Goal: Task Accomplishment & Management: Use online tool/utility

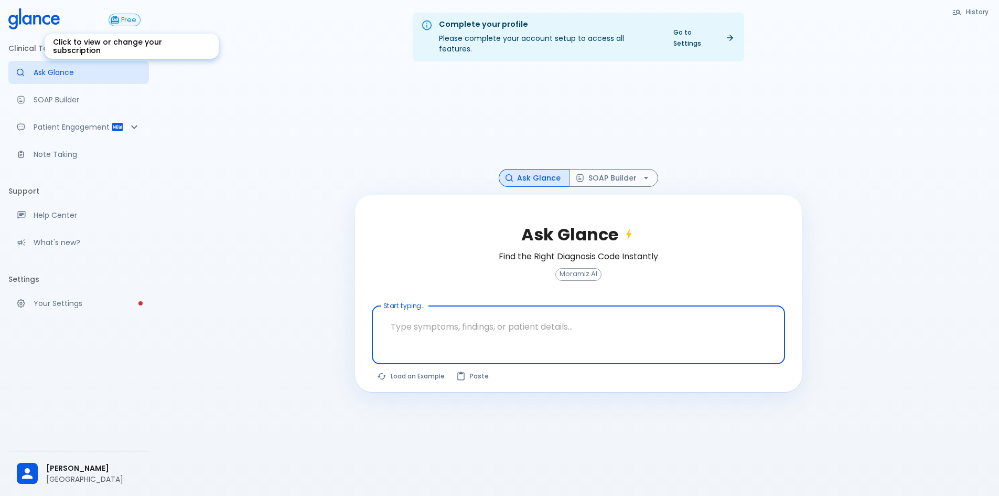
click at [122, 21] on span "Free" at bounding box center [128, 20] width 23 height 8
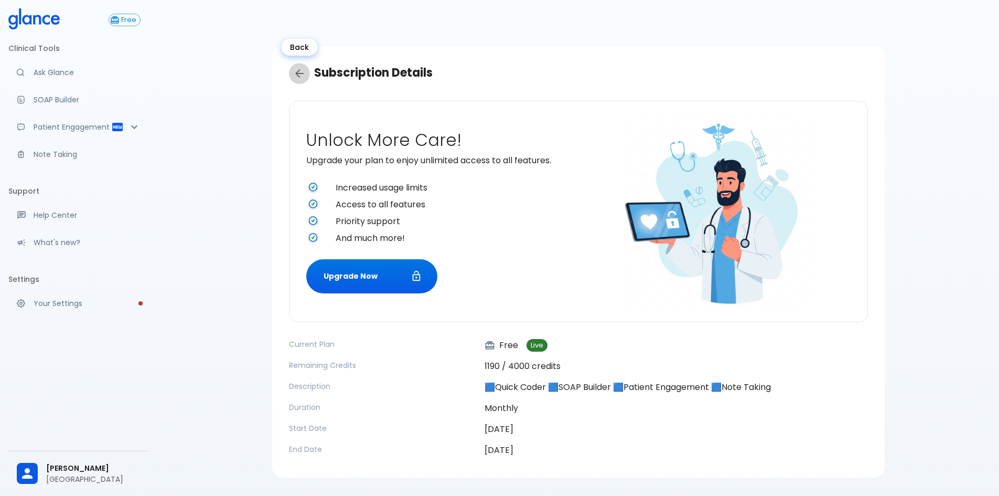
click at [297, 70] on icon "Back" at bounding box center [299, 73] width 13 height 13
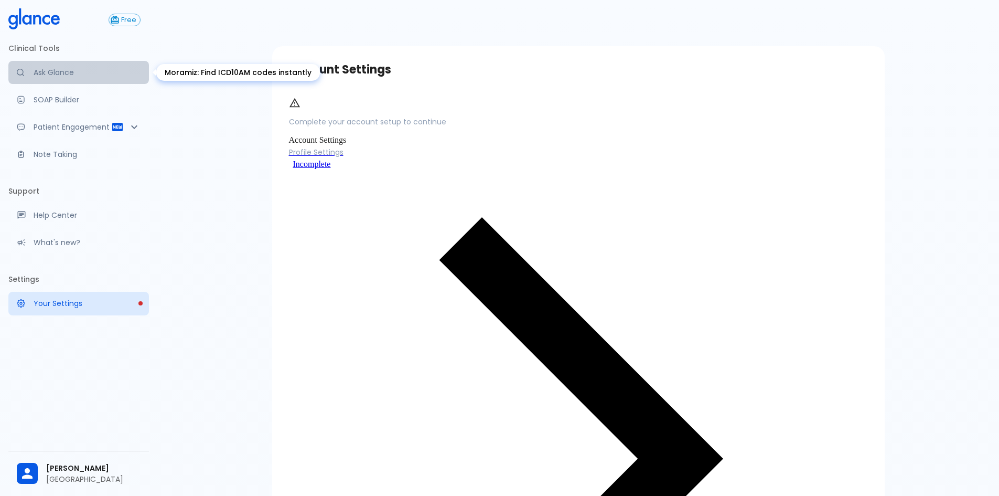
click at [50, 70] on p "Ask Glance" at bounding box center [87, 72] width 107 height 10
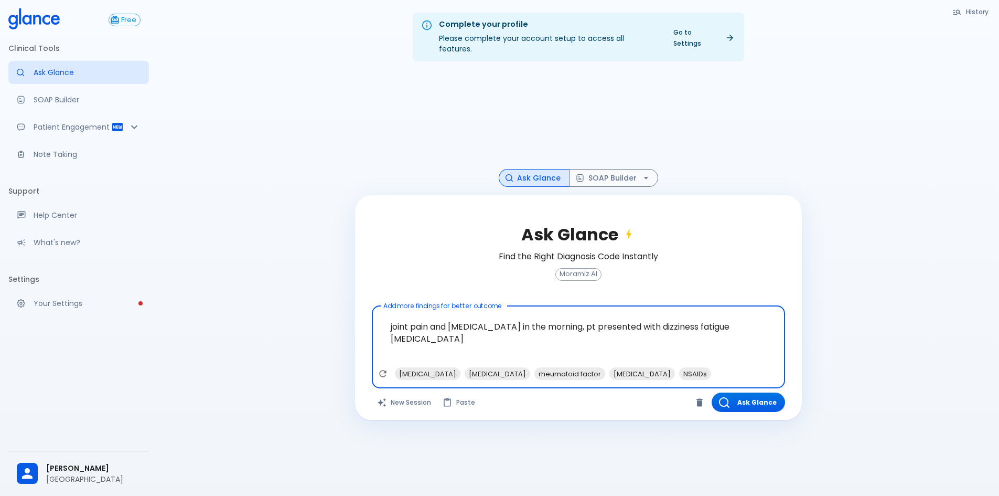
paste textarea "[MEDICAL_DATA] IRRADIATING TO THE BACK, on ex pallor , depressed mood , proxima…"
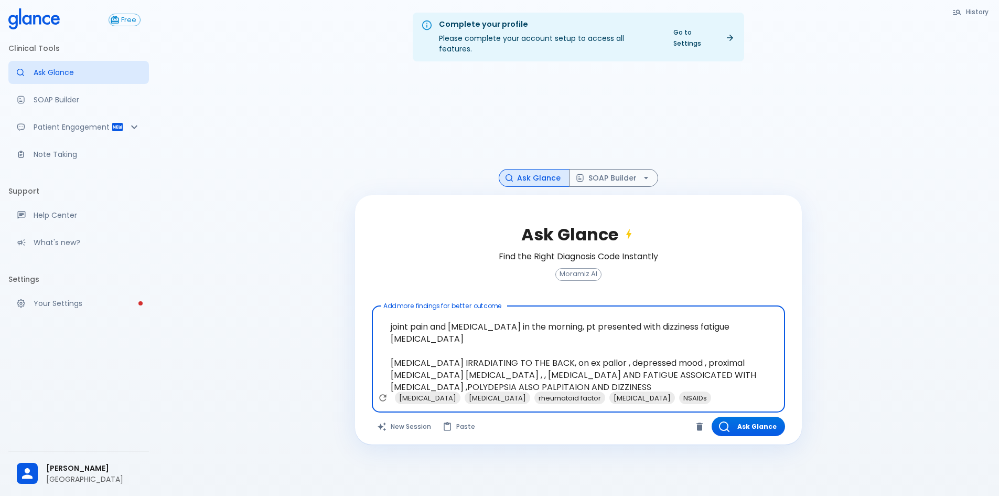
type textarea "joint pain and [MEDICAL_DATA] in the morning, pt presented with dizziness fatig…"
click at [764, 416] on button "Ask Glance" at bounding box center [748, 425] width 73 height 19
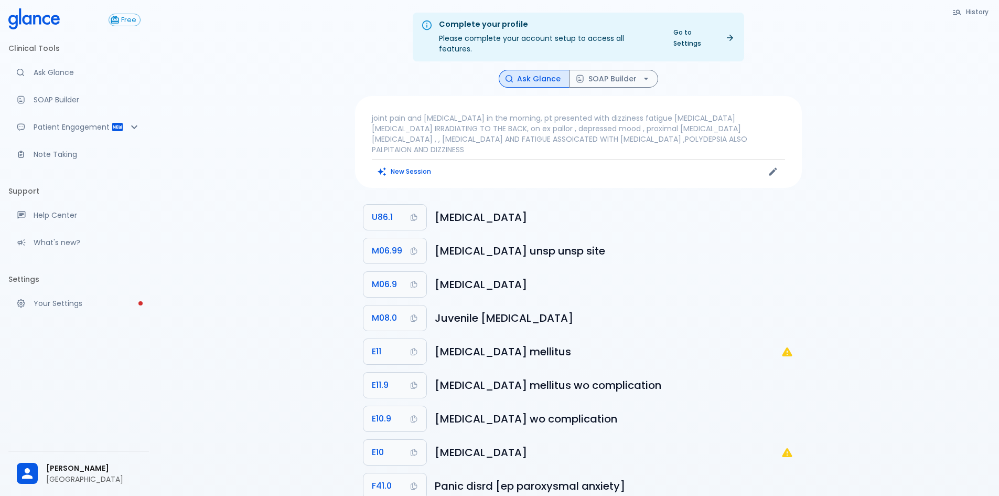
click at [733, 119] on p "joint pain and [MEDICAL_DATA] in the morning, pt presented with dizziness fatig…" at bounding box center [578, 134] width 413 height 42
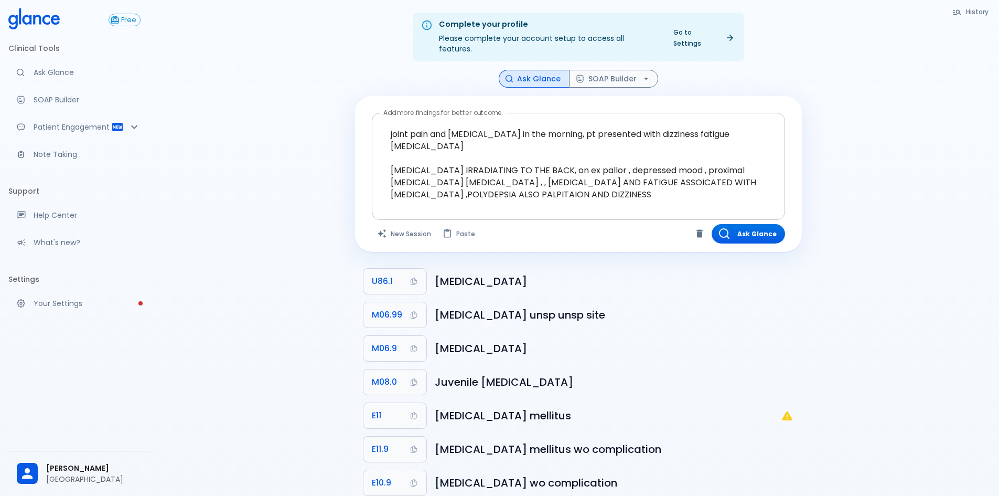
click at [434, 205] on div at bounding box center [579, 208] width 409 height 19
click at [439, 199] on div at bounding box center [579, 208] width 409 height 19
click at [646, 178] on textarea "joint pain and [MEDICAL_DATA] in the morning, pt presented with dizziness fatig…" at bounding box center [578, 157] width 399 height 81
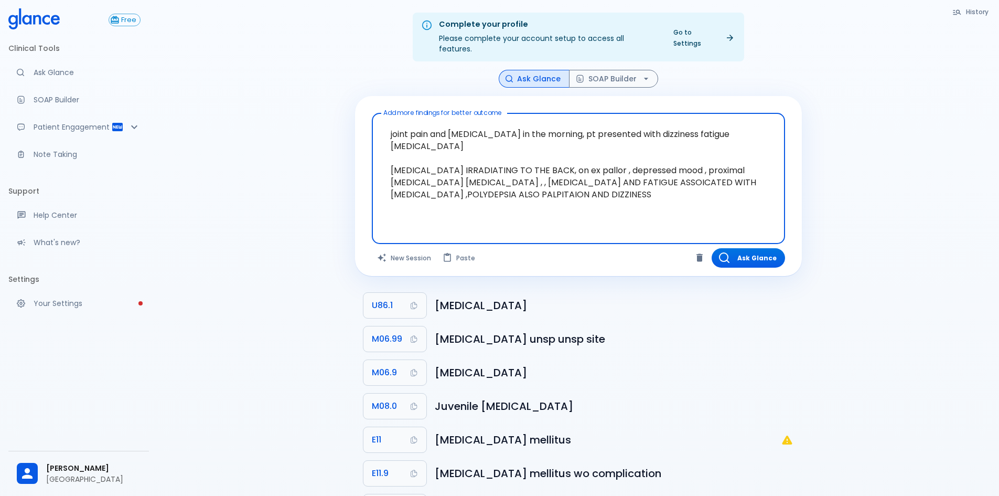
paste textarea "E78.5 : [MEDICAL_DATA], unspecified E11 : [MEDICAL_DATA] mellitus D50 : [MEDICA…"
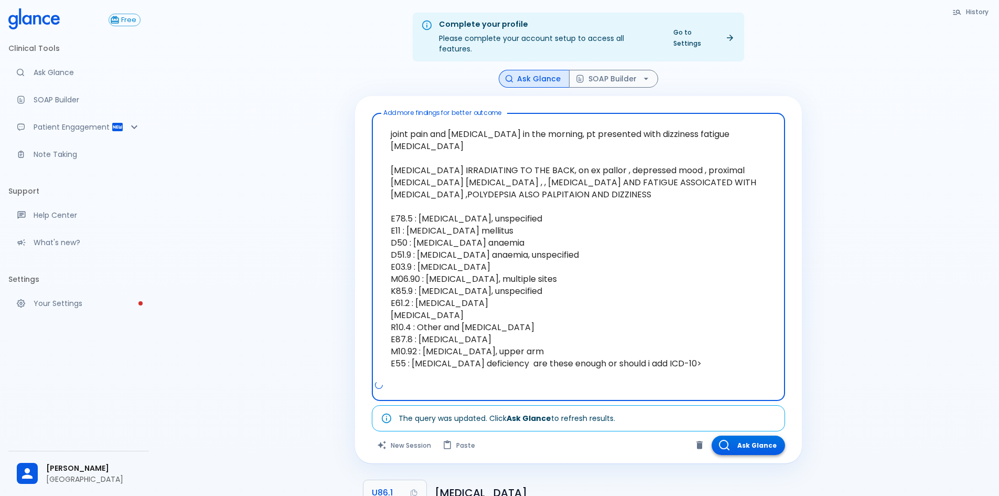
type textarea "joint pain and [MEDICAL_DATA] in the morning, pt presented with dizziness fatig…"
click at [734, 435] on button "Ask Glance" at bounding box center [748, 444] width 73 height 19
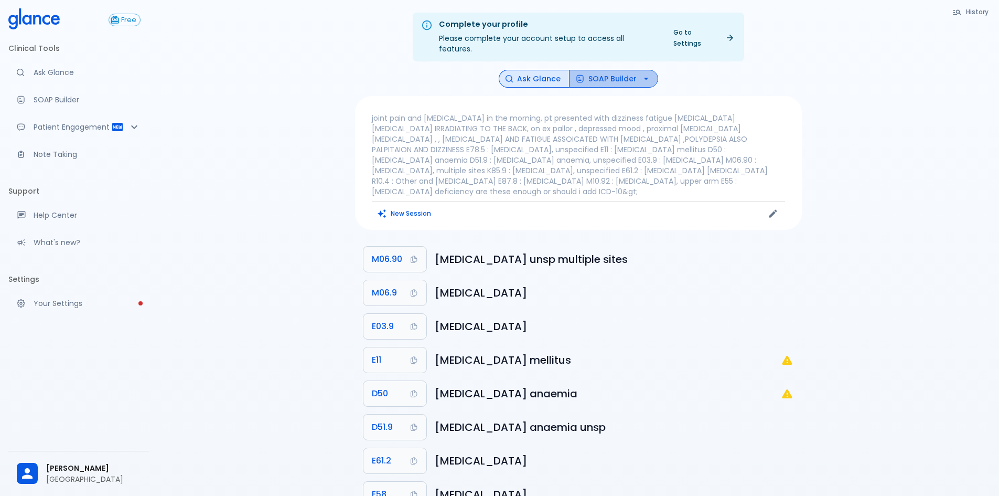
click at [645, 73] on icon "button" at bounding box center [646, 78] width 10 height 10
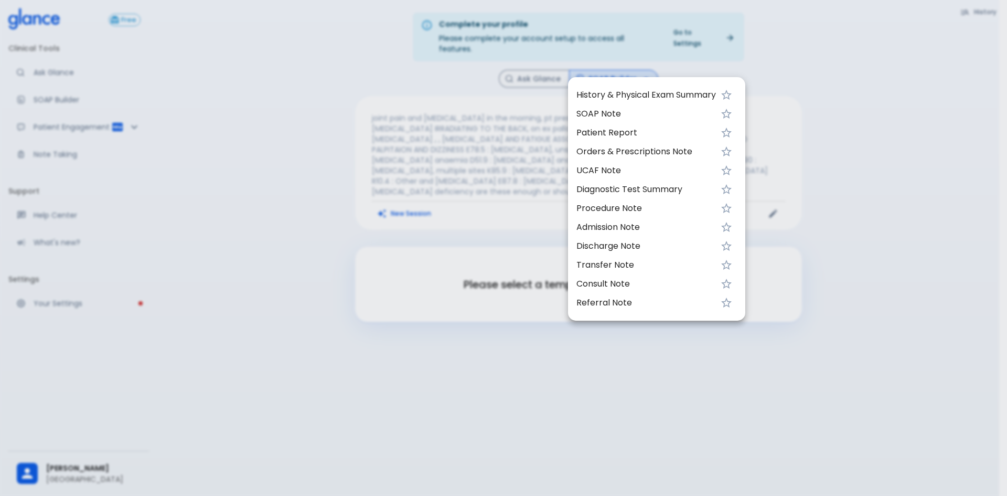
click at [622, 148] on span "Orders & Prescriptions Note" at bounding box center [646, 151] width 140 height 13
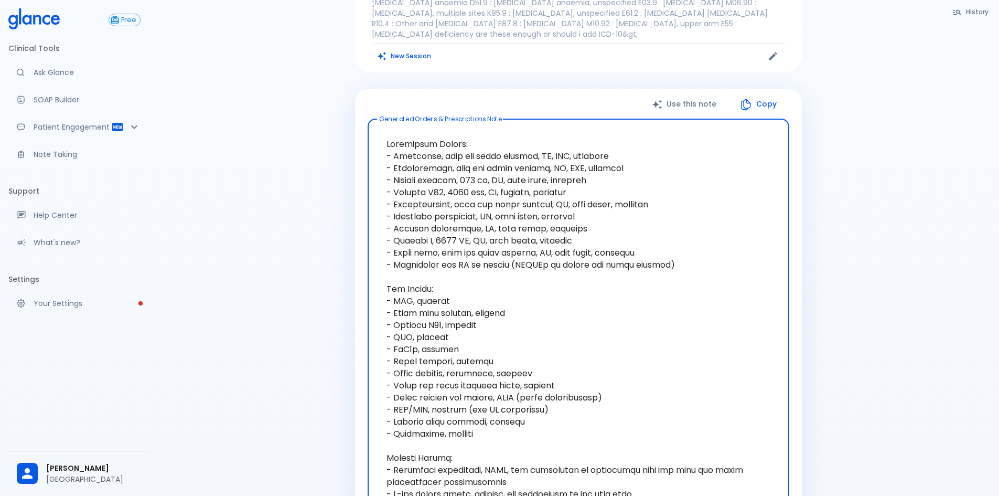
scroll to position [210, 0]
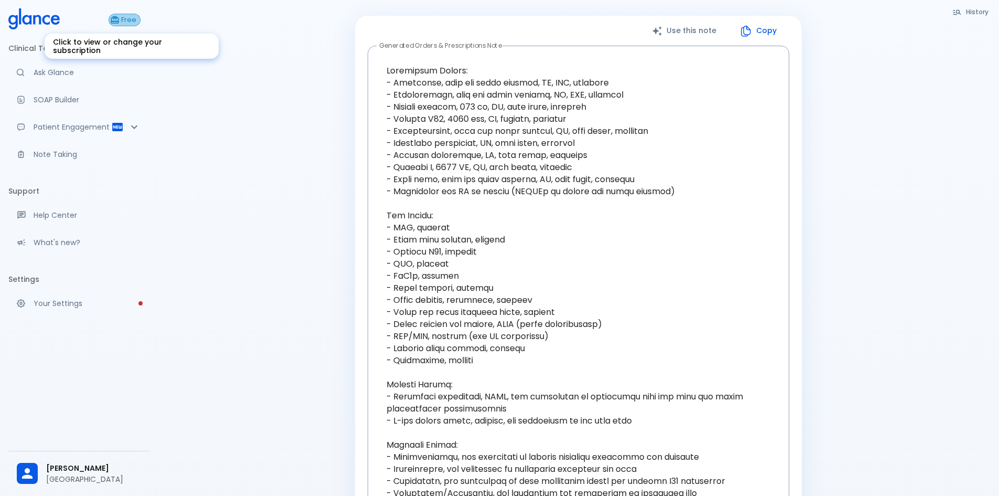
click at [115, 20] on icon "Click to view or change your subscription" at bounding box center [114, 19] width 9 height 9
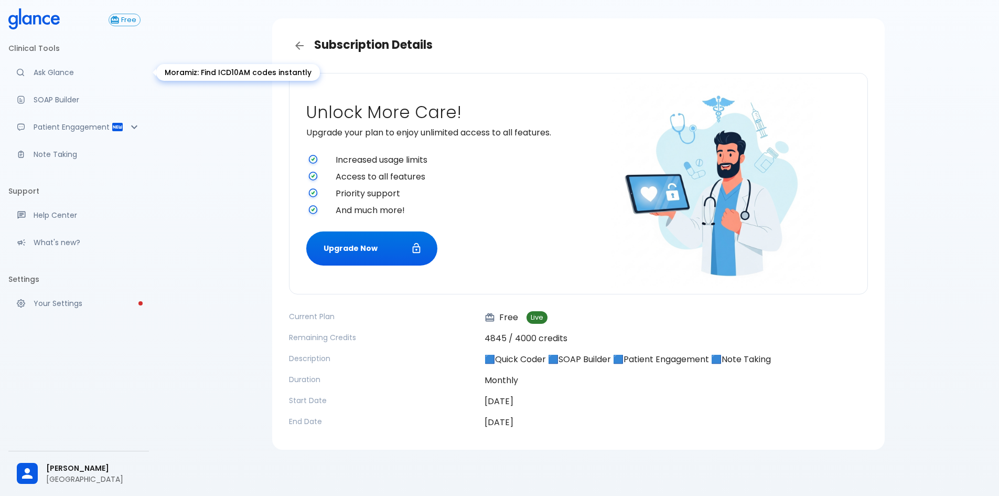
click at [70, 70] on p "Ask Glance" at bounding box center [87, 72] width 107 height 10
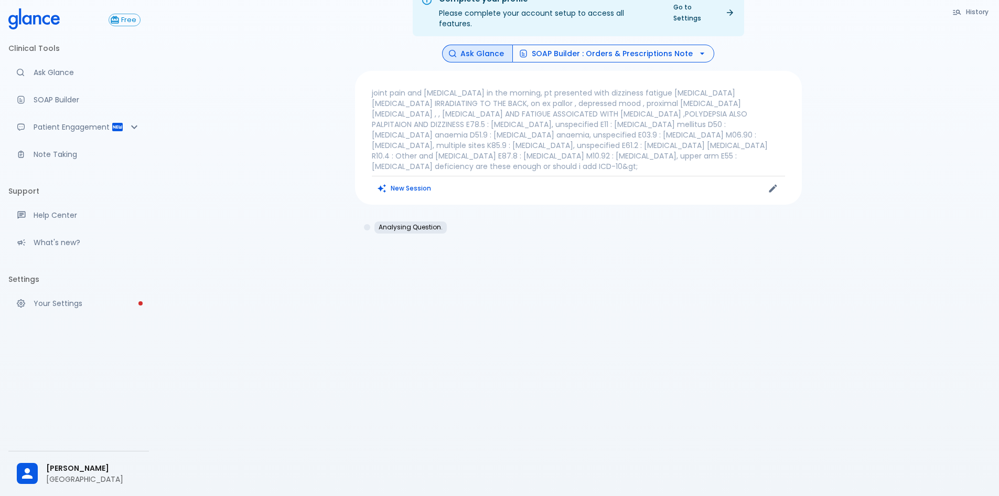
scroll to position [25, 0]
click at [671, 46] on button "SOAP Builder : Orders & Prescriptions Note" at bounding box center [613, 54] width 202 height 18
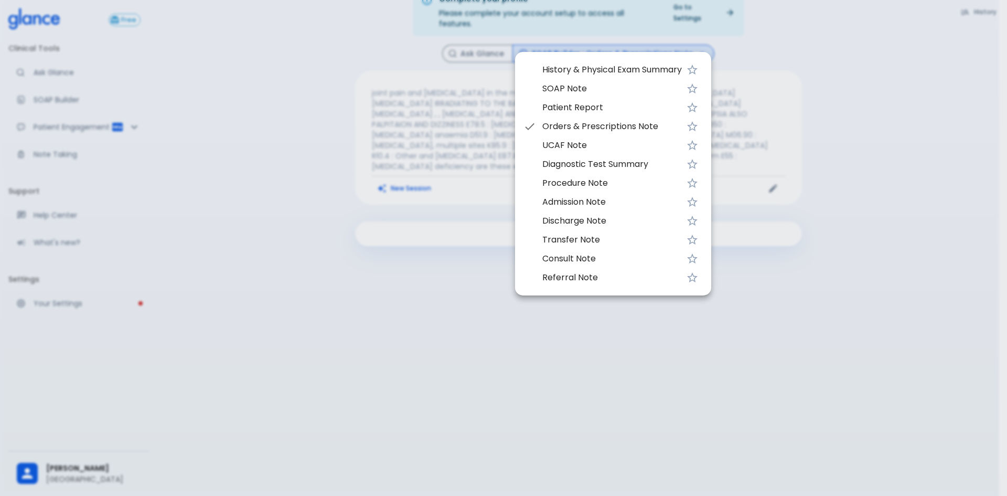
click at [575, 88] on span "SOAP Note" at bounding box center [612, 88] width 140 height 13
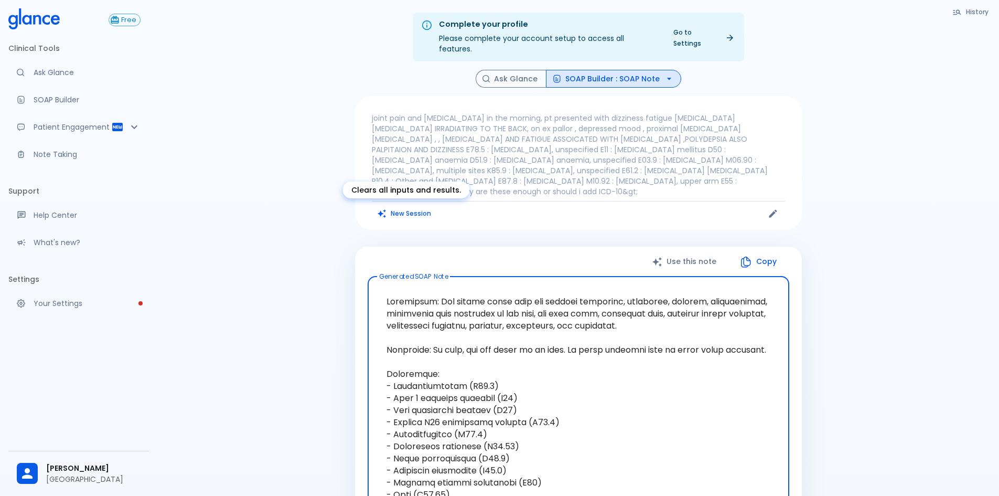
click at [394, 208] on button "New Session" at bounding box center [405, 213] width 66 height 15
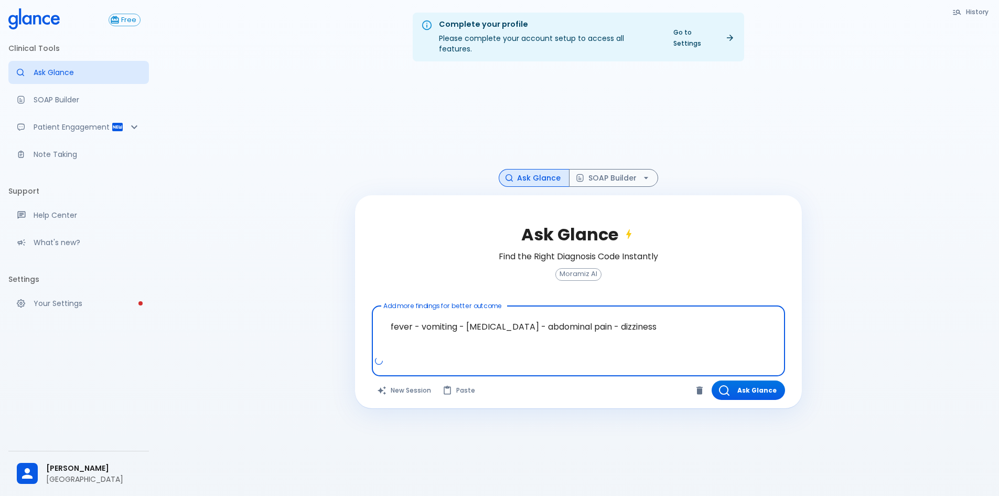
click at [650, 320] on textarea "fever - vomiting - [MEDICAL_DATA] - abdominal pain - dizziness" at bounding box center [578, 332] width 399 height 45
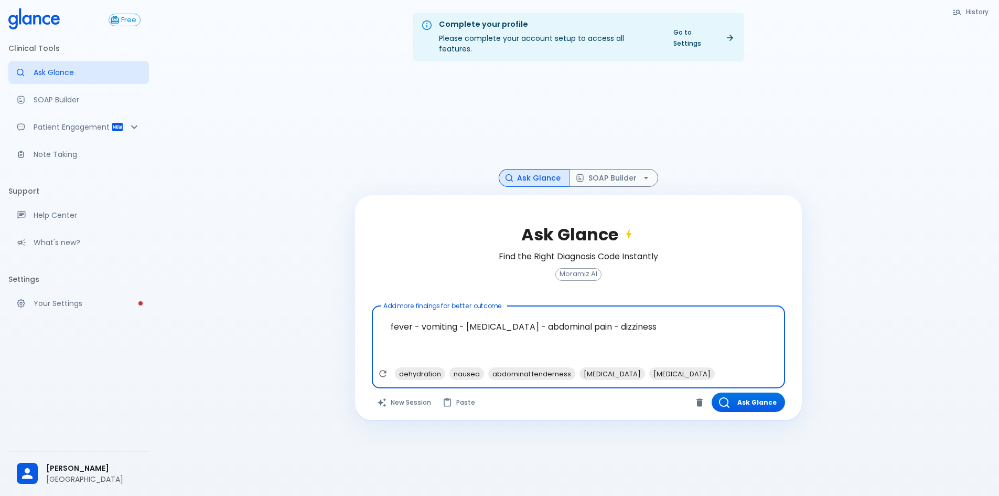
paste textarea "PT C/O [MEDICAL_DATA] MORE THAN 5 TIME PER DAY , VOMITING SEVERAL TIMES , HEADA…"
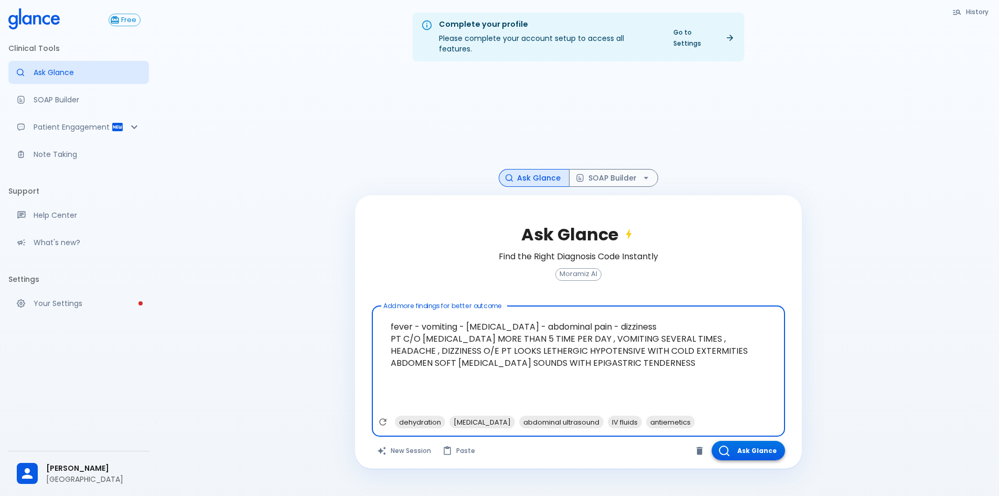
type textarea "fever - vomiting - [MEDICAL_DATA] - abdominal pain - dizziness PT C/O [MEDICAL_…"
click at [749, 441] on button "Ask Glance" at bounding box center [748, 450] width 73 height 19
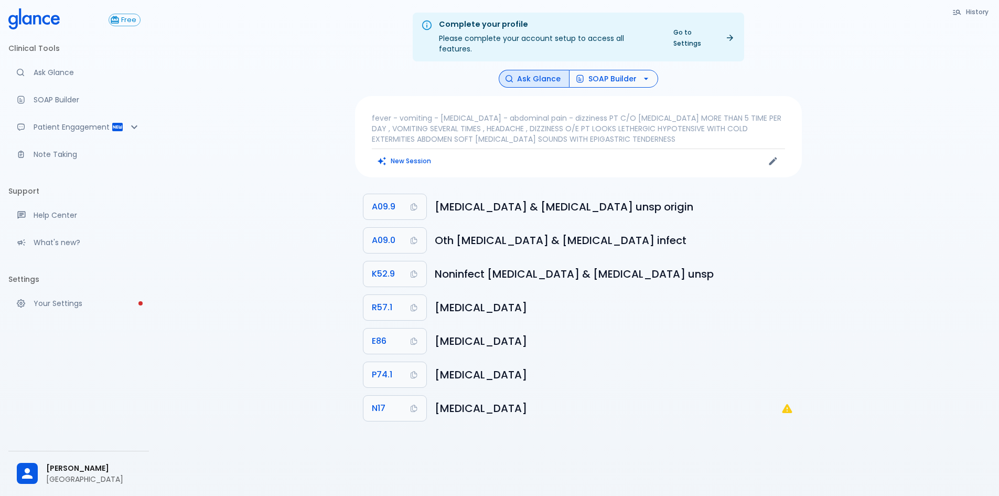
click at [647, 73] on icon "button" at bounding box center [646, 78] width 10 height 10
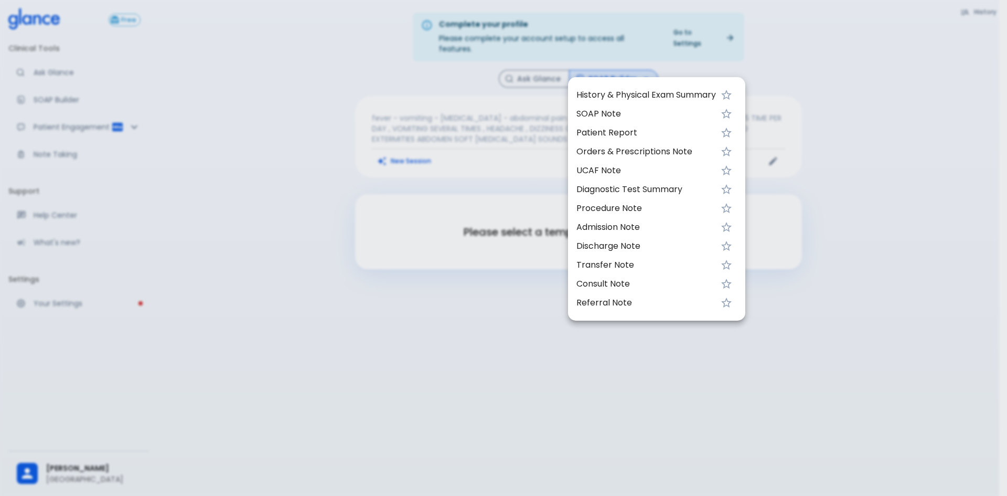
click at [630, 152] on span "Orders & Prescriptions Note" at bounding box center [646, 151] width 140 height 13
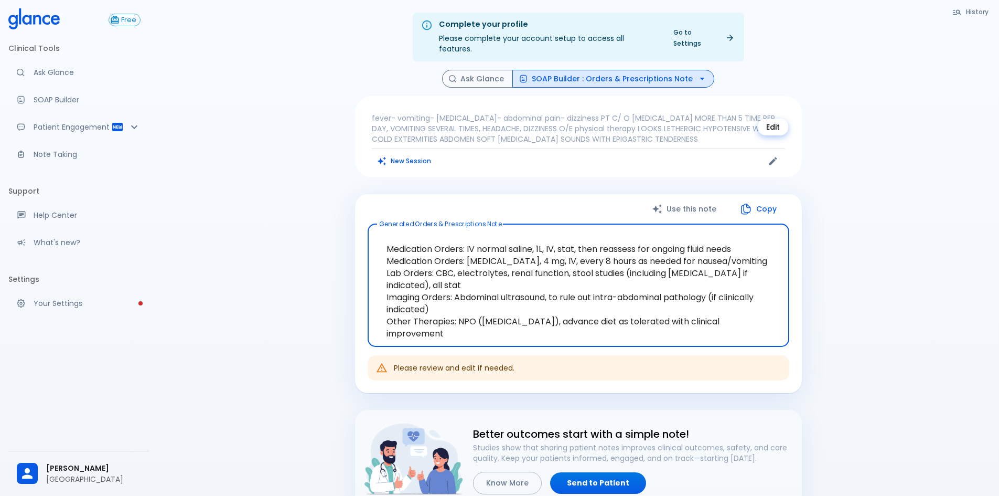
click at [771, 156] on icon "Edit" at bounding box center [773, 161] width 10 height 10
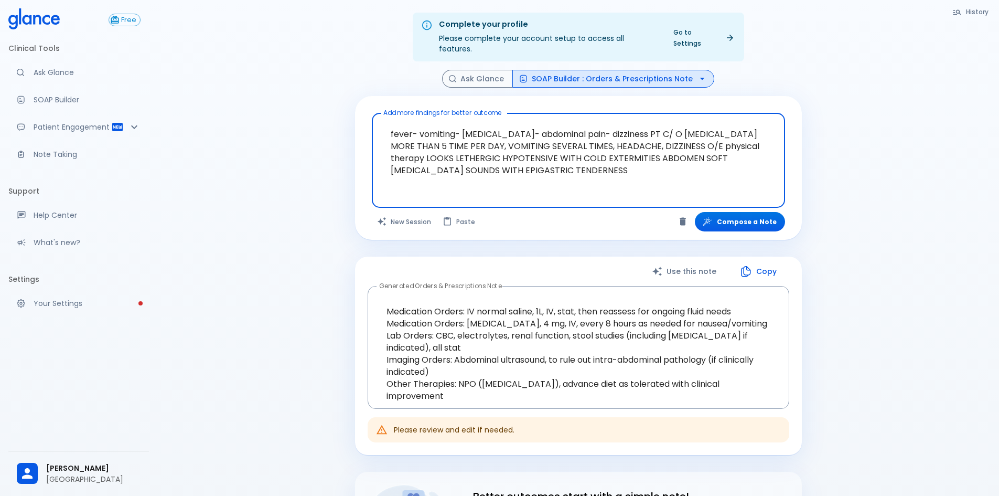
click at [509, 166] on textarea "fever- vomiting- [MEDICAL_DATA]- abdominal pain- dizziness PT C/ O [MEDICAL_DAT…" at bounding box center [578, 151] width 399 height 69
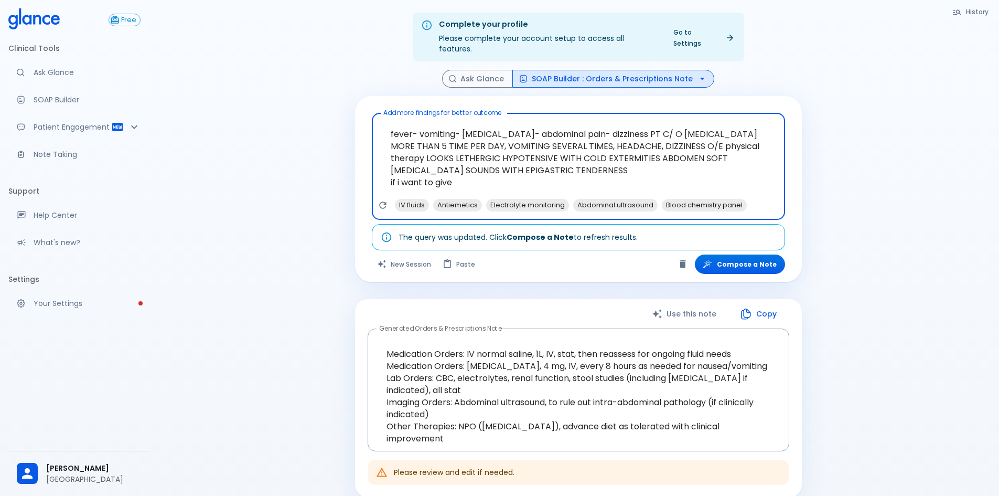
paste textarea "Omezyn Plus 28 Cap"
type textarea "fever- vomiting- [MEDICAL_DATA]- abdominal pain- dizziness PT C/ O [MEDICAL_DAT…"
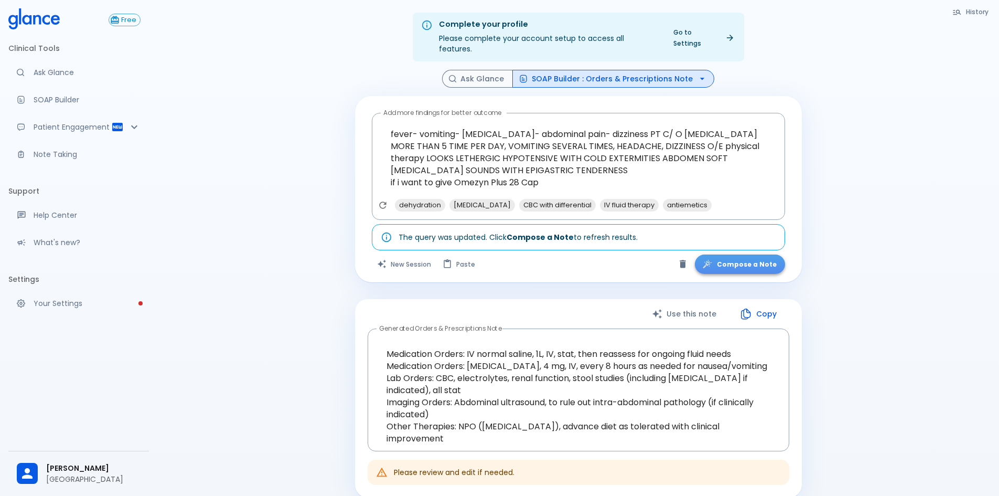
click at [768, 258] on button "Compose a Note" at bounding box center [740, 263] width 90 height 19
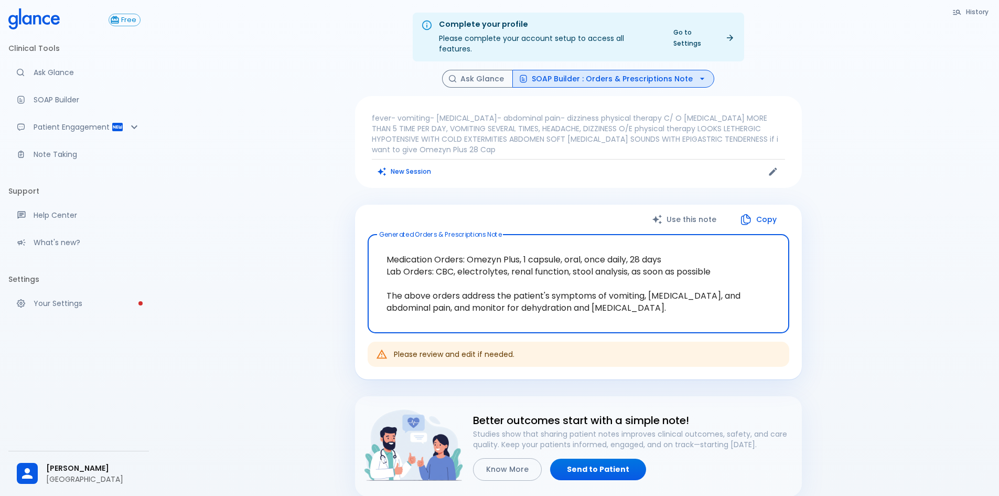
click at [611, 70] on button "SOAP Builder : Orders & Prescriptions Note" at bounding box center [613, 79] width 202 height 18
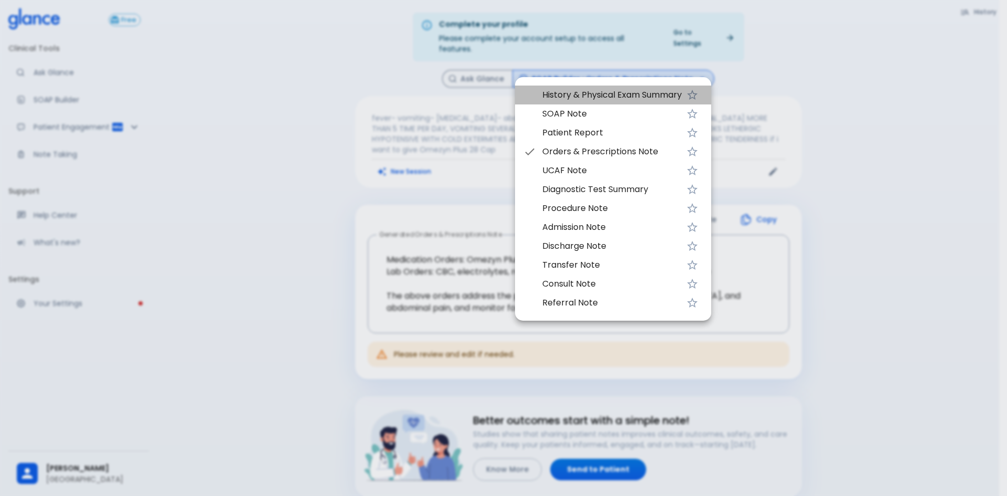
click at [589, 89] on span "History & Physical Exam Summary" at bounding box center [612, 95] width 140 height 13
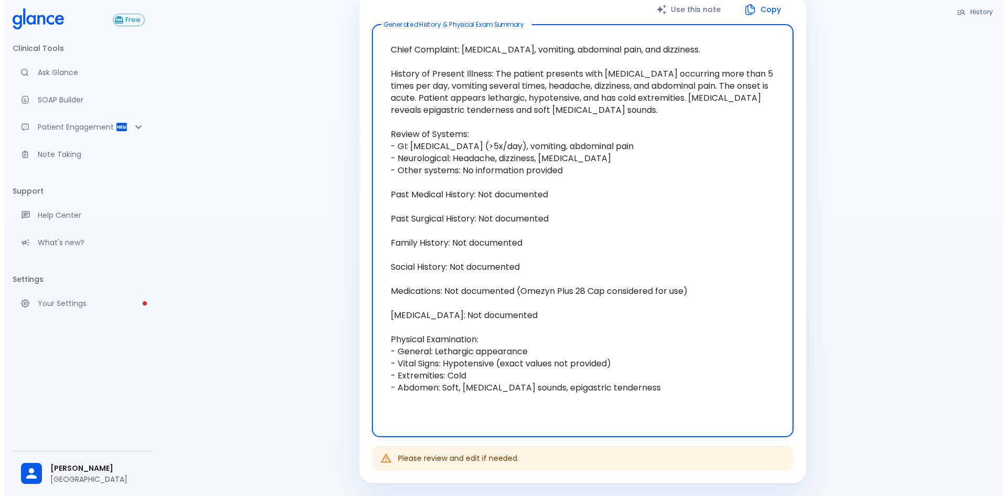
scroll to position [52, 0]
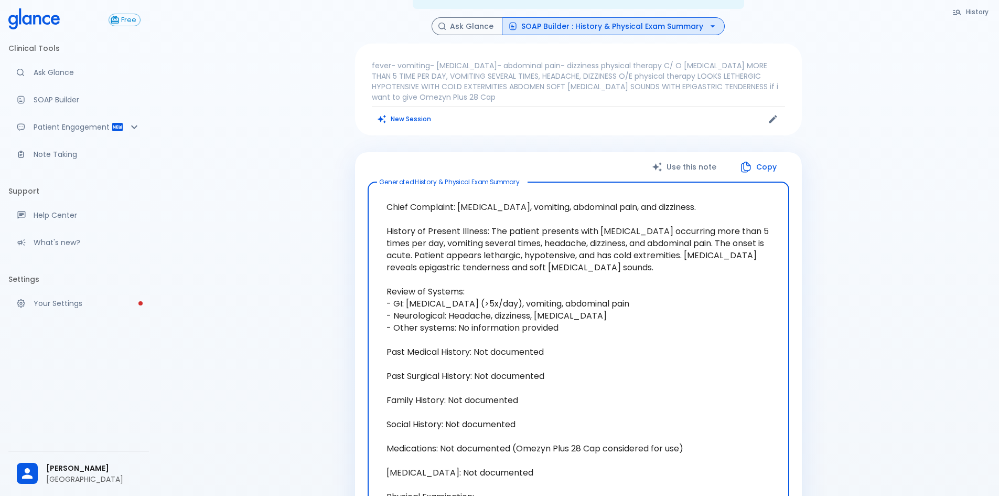
click at [627, 19] on button "SOAP Builder : History & Physical Exam Summary" at bounding box center [613, 26] width 223 height 18
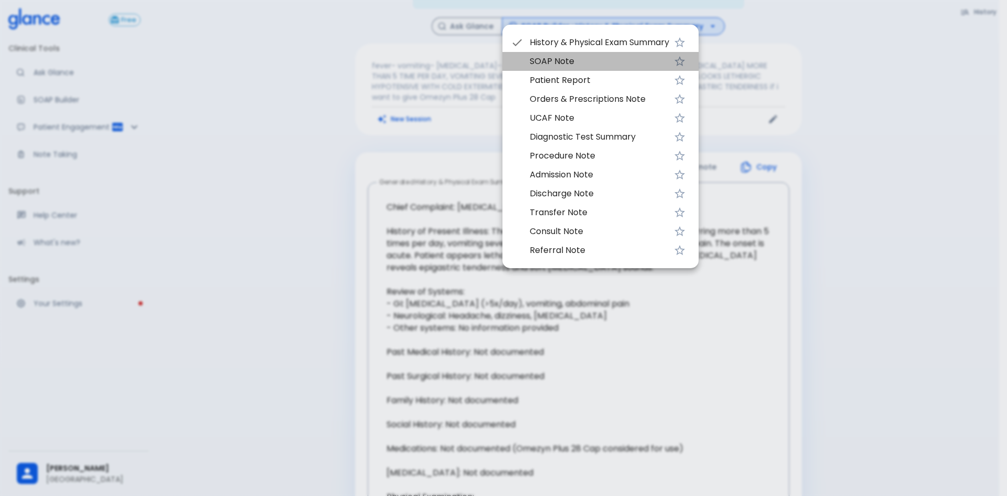
click at [594, 64] on span "SOAP Note" at bounding box center [600, 61] width 140 height 13
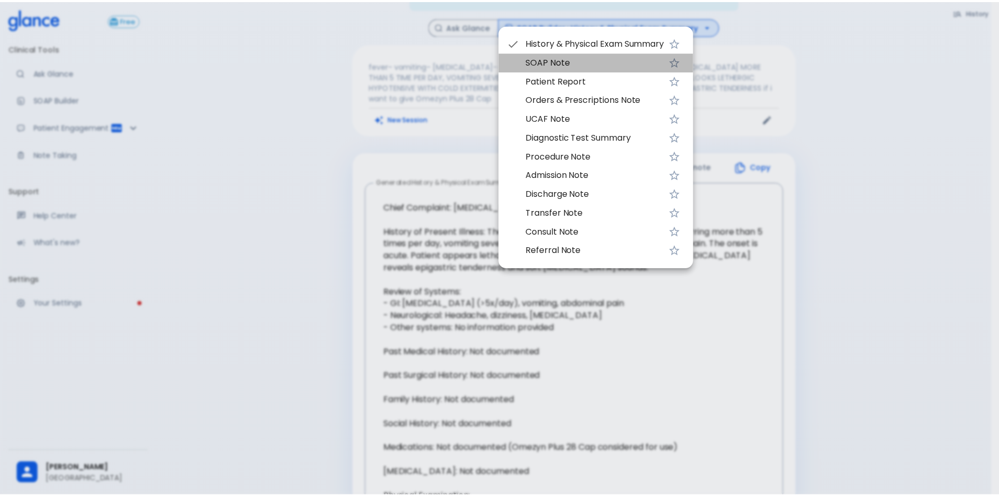
scroll to position [25, 0]
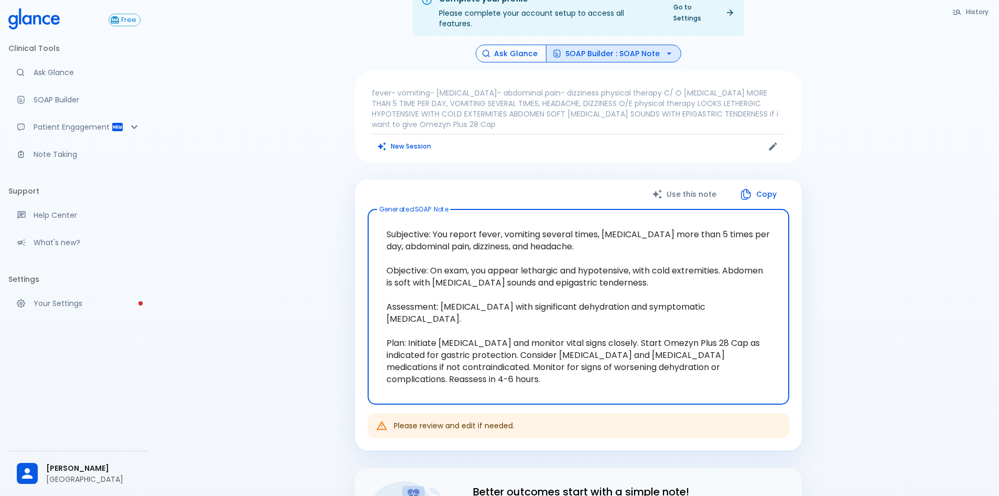
click at [499, 45] on button "Ask Glance" at bounding box center [511, 54] width 71 height 18
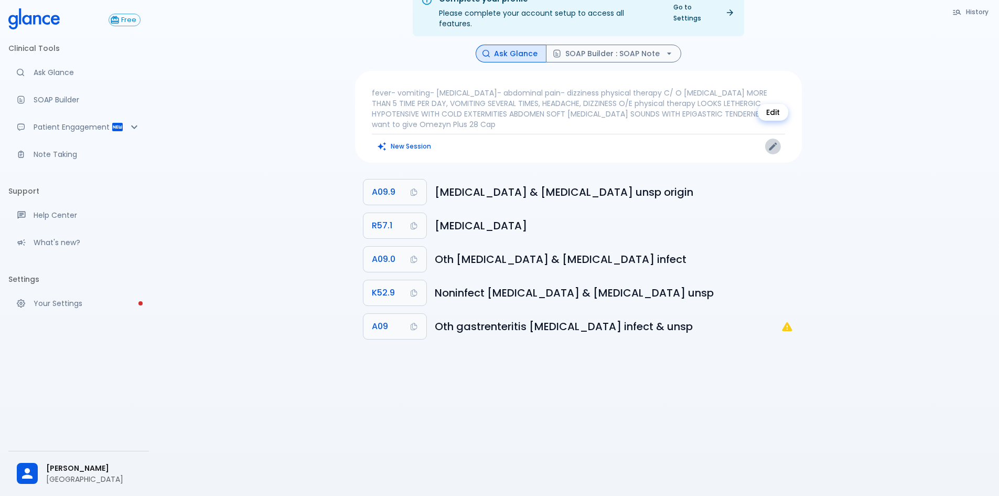
click at [770, 141] on icon "Edit" at bounding box center [773, 146] width 10 height 10
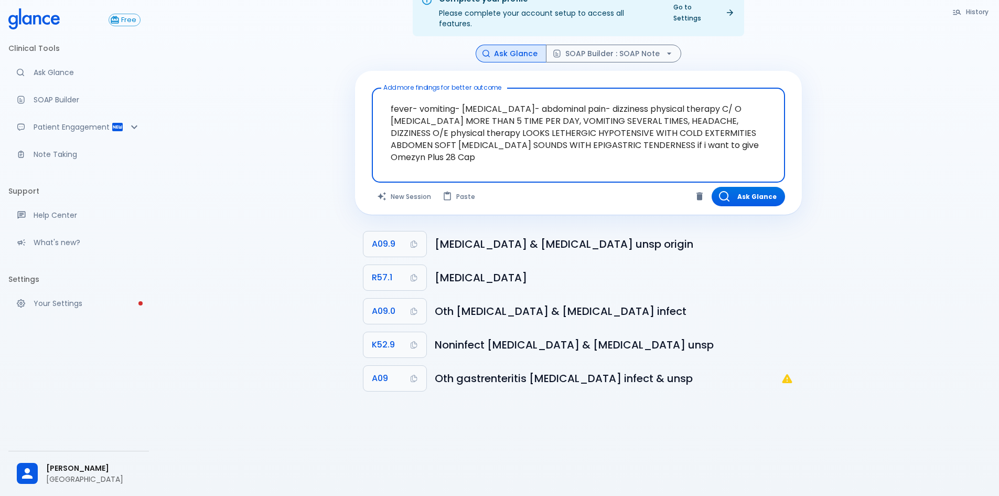
click at [722, 138] on textarea "fever- vomiting- [MEDICAL_DATA]- abdominal pain- dizziness physical therapy C/ …" at bounding box center [578, 126] width 399 height 69
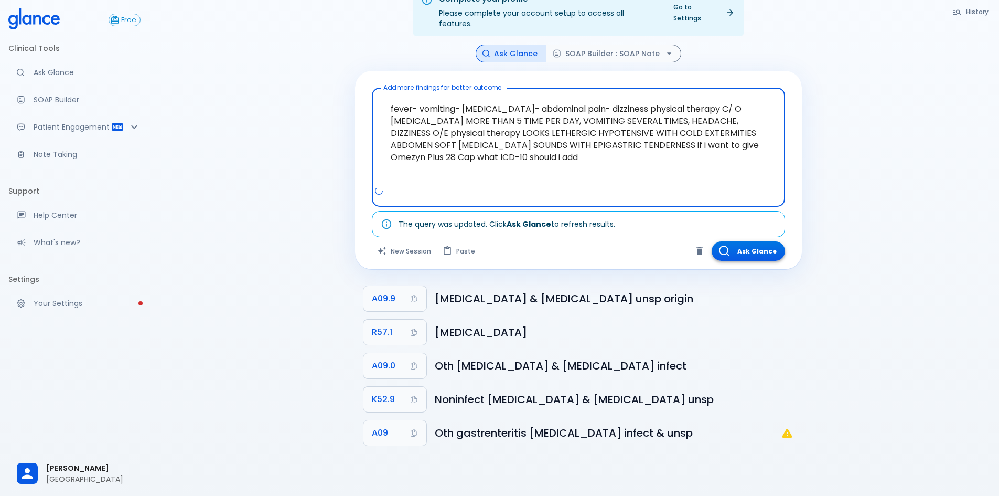
type textarea "fever- vomiting- [MEDICAL_DATA]- abdominal pain- dizziness physical therapy C/ …"
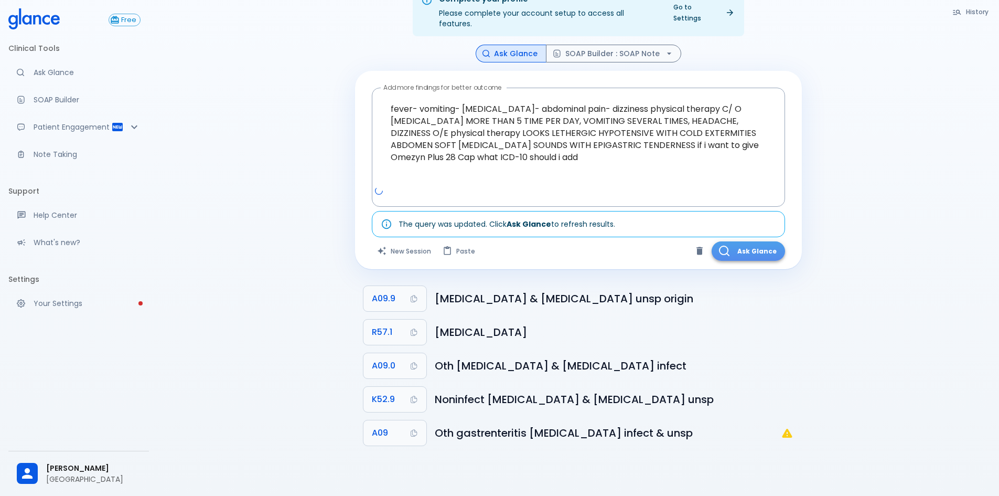
click at [740, 241] on button "Ask Glance" at bounding box center [748, 250] width 73 height 19
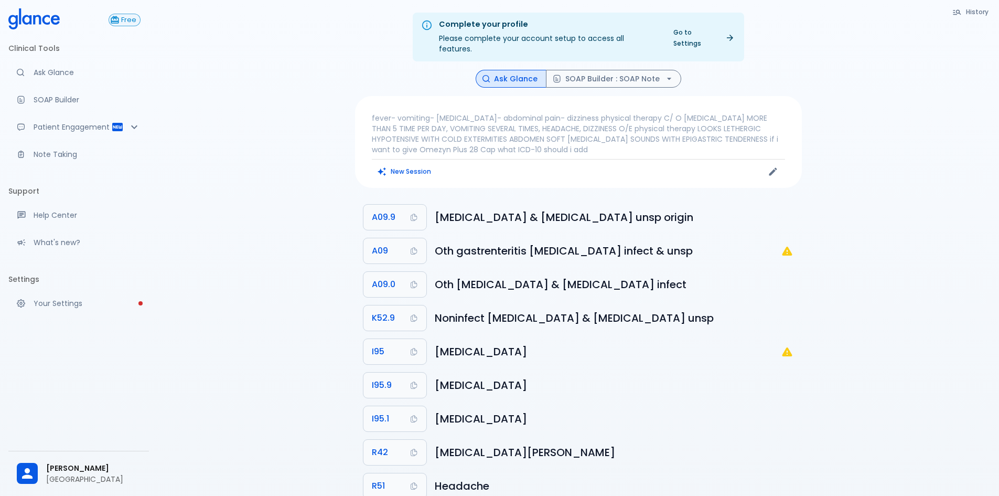
click at [131, 19] on span "Free" at bounding box center [128, 20] width 23 height 8
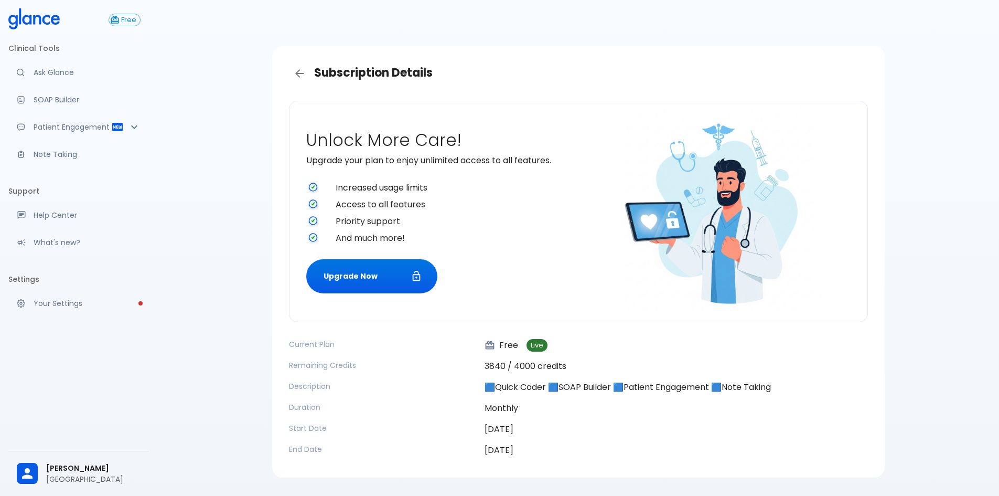
click at [303, 72] on icon "Back" at bounding box center [299, 73] width 13 height 13
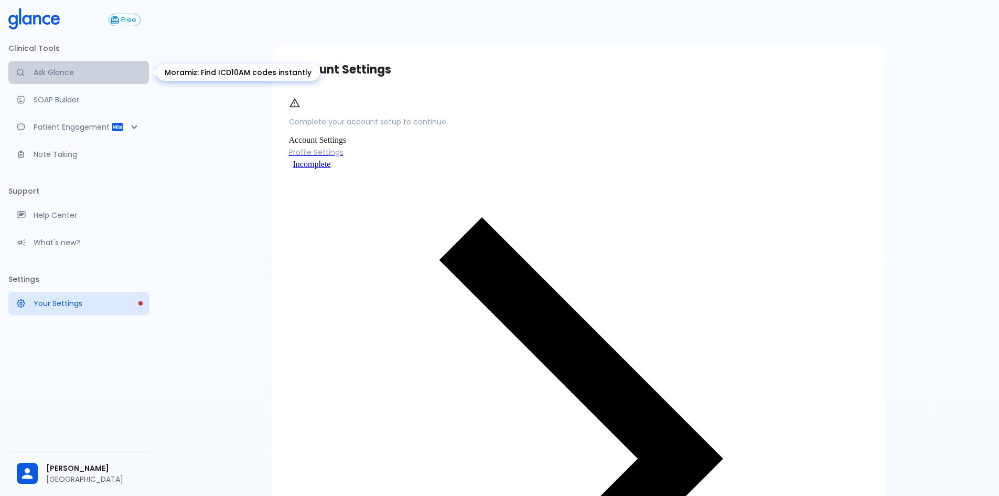
click at [68, 71] on p "Ask Glance" at bounding box center [87, 72] width 107 height 10
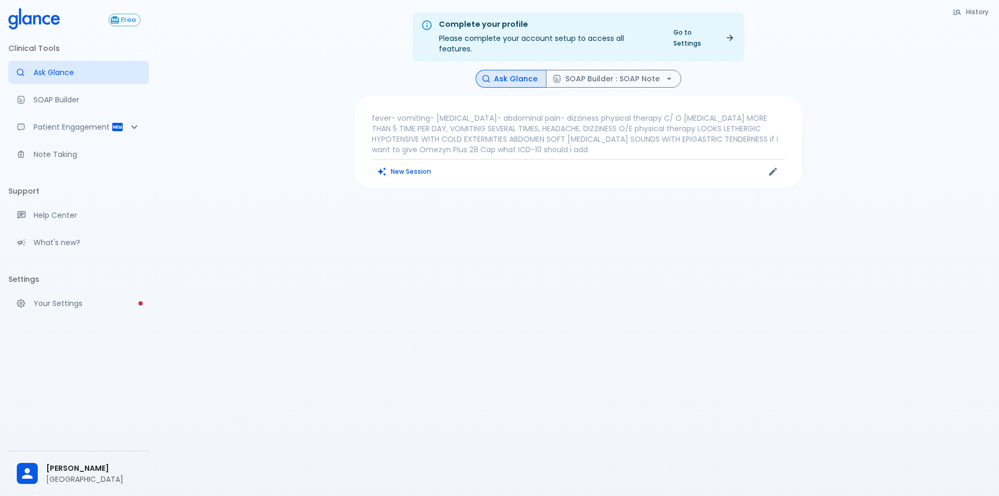
click at [482, 120] on p "fever- vomiting- [MEDICAL_DATA]- abdominal pain- dizziness physical therapy C/ …" at bounding box center [578, 134] width 413 height 42
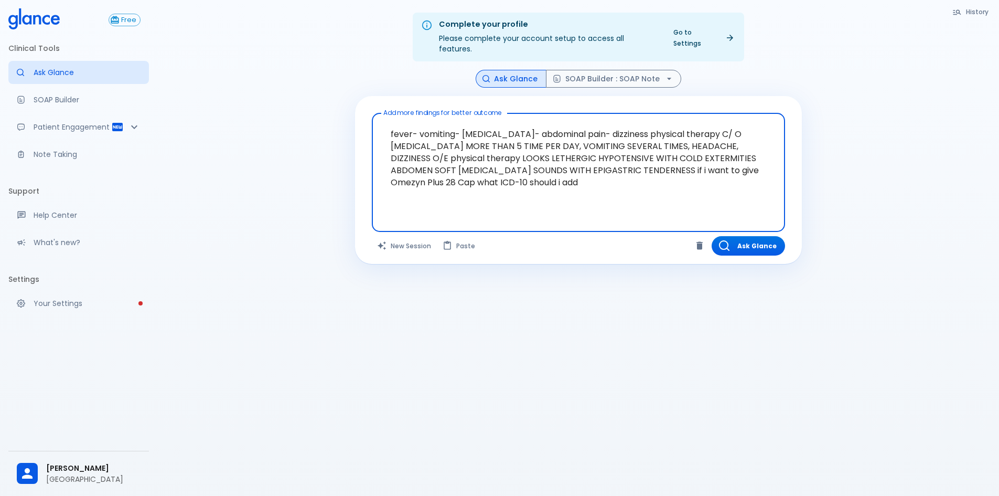
drag, startPoint x: 489, startPoint y: 173, endPoint x: 304, endPoint y: 94, distance: 201.2
click at [304, 94] on div "Complete your profile Please complete your account setup to access all features…" at bounding box center [578, 260] width 842 height 521
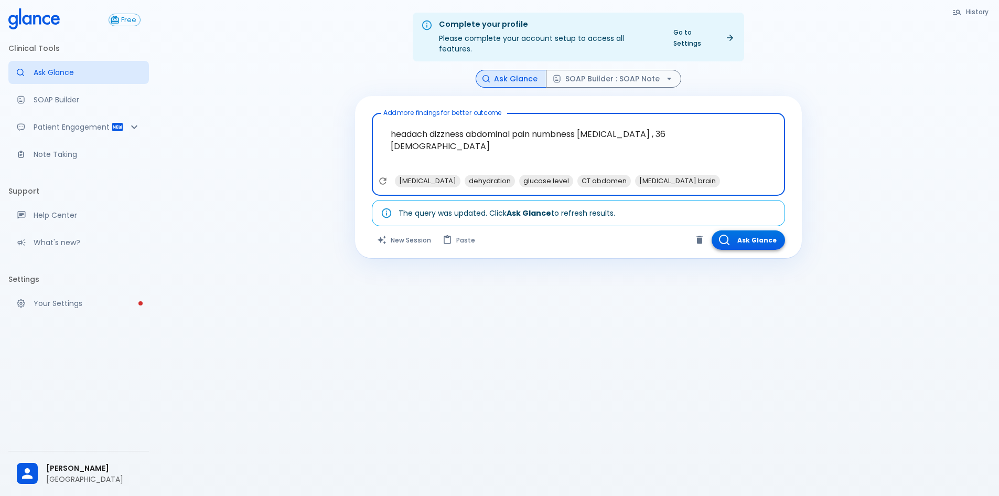
type textarea "headach dizzness abdominal pain numbness [MEDICAL_DATA] , 36 [DEMOGRAPHIC_DATA]"
click at [751, 236] on button "Ask Glance" at bounding box center [748, 239] width 73 height 19
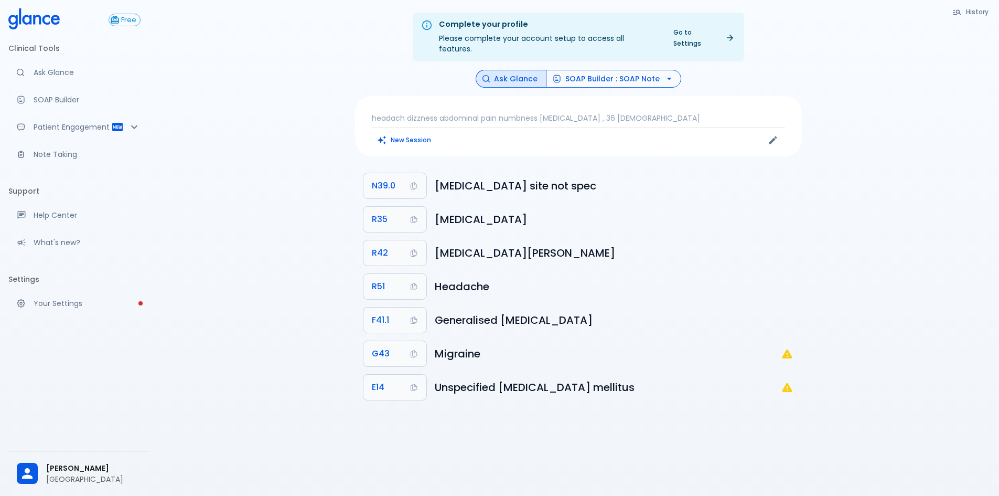
click at [612, 70] on button "SOAP Builder : SOAP Note" at bounding box center [613, 79] width 135 height 18
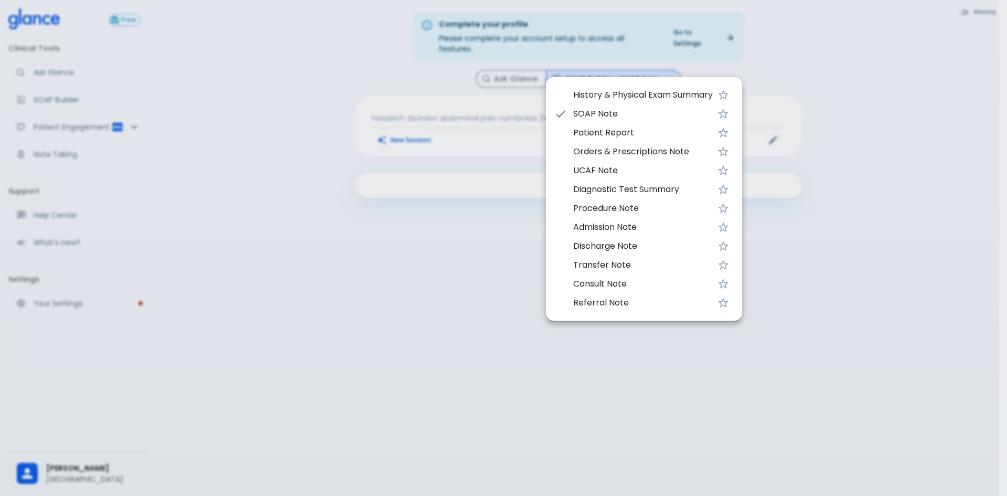
click at [608, 91] on span "History & Physical Exam Summary" at bounding box center [643, 95] width 140 height 13
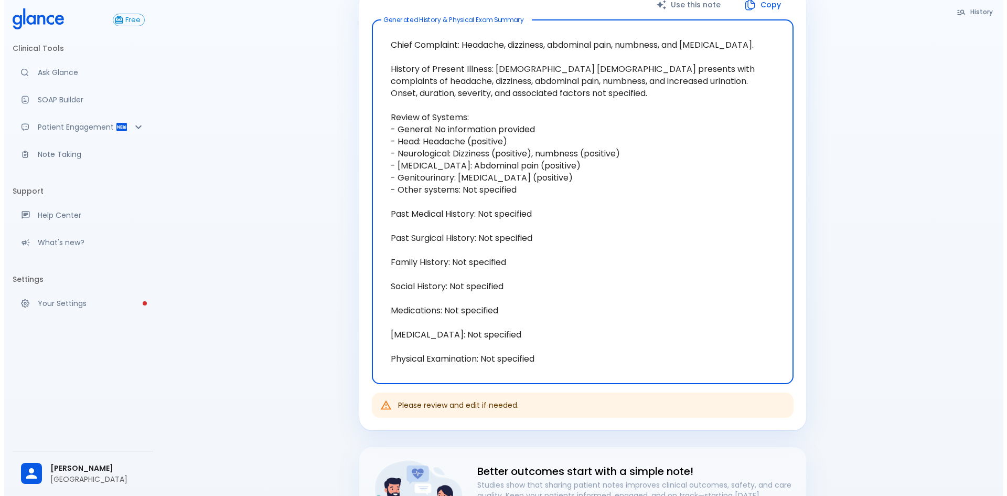
scroll to position [52, 0]
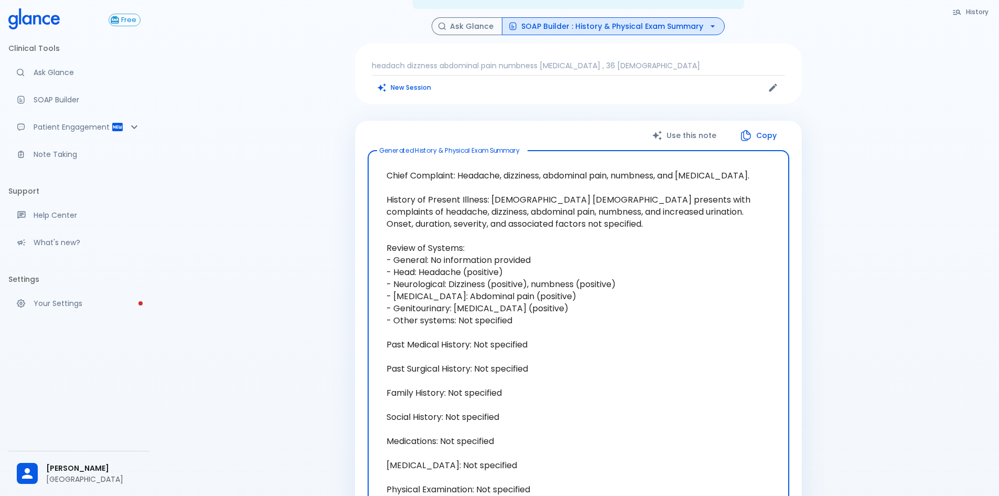
click at [696, 17] on button "SOAP Builder : History & Physical Exam Summary" at bounding box center [613, 26] width 223 height 18
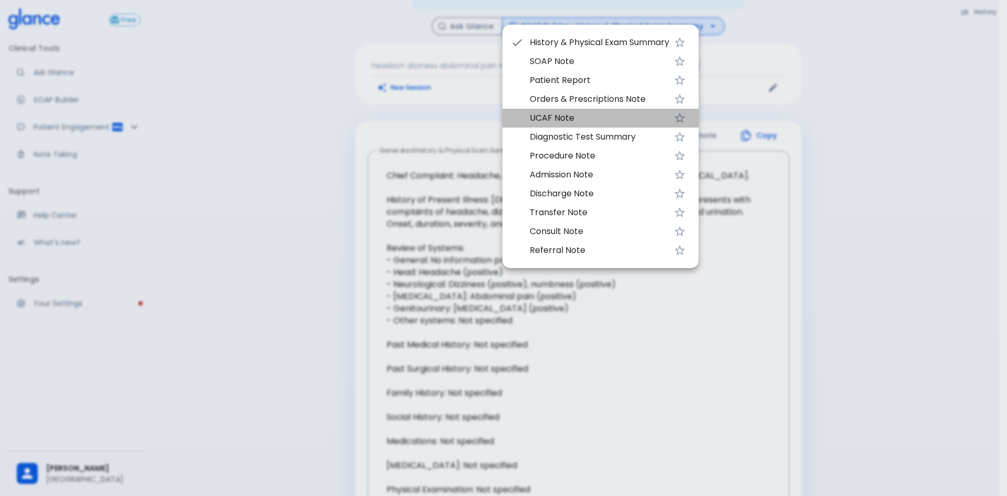
click at [573, 121] on span "UCAF Note" at bounding box center [600, 118] width 140 height 13
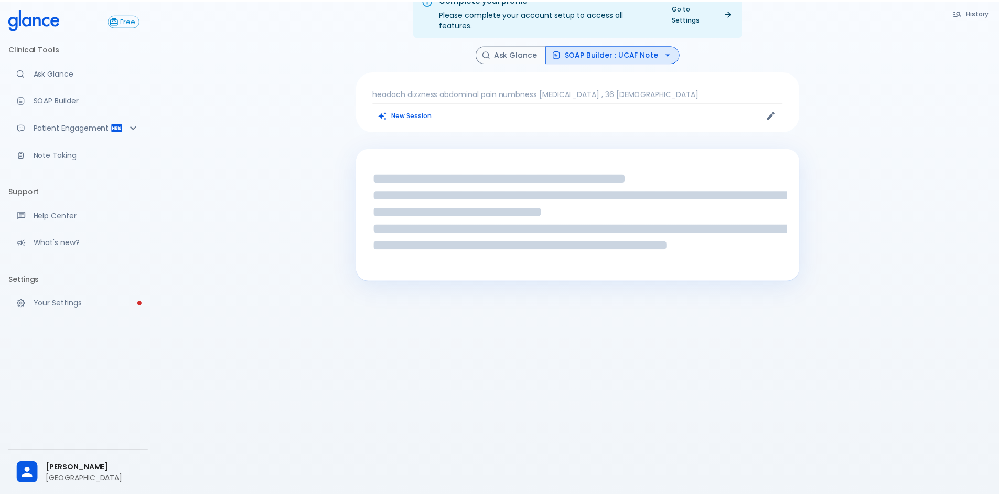
scroll to position [25, 0]
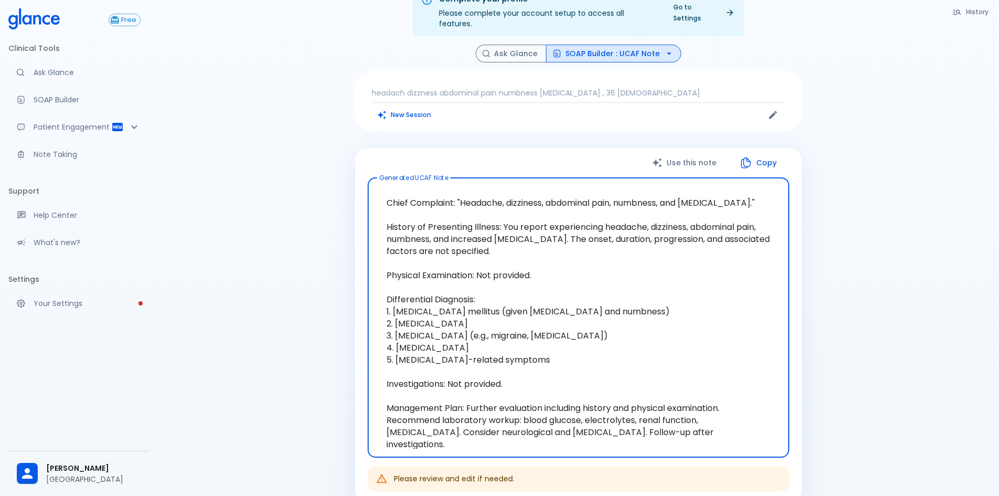
click at [605, 45] on button "SOAP Builder : UCAF Note" at bounding box center [613, 54] width 135 height 18
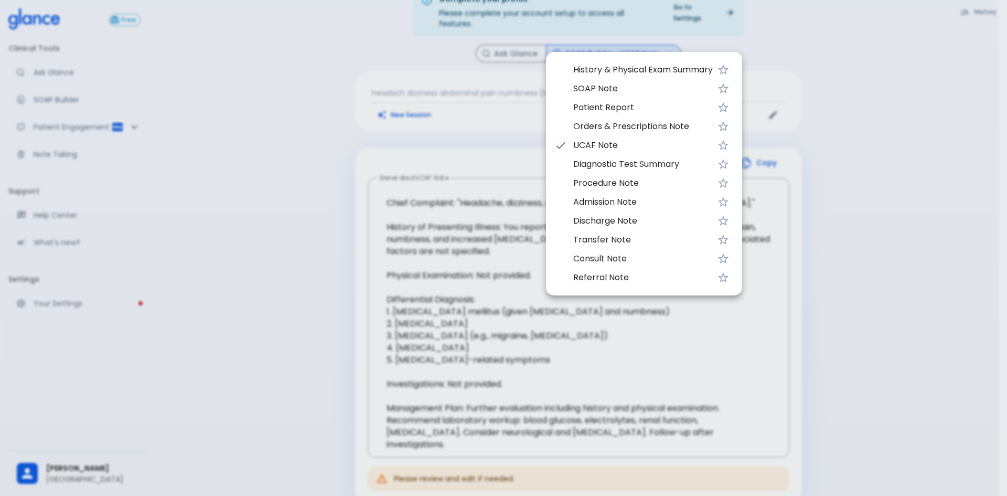
click at [608, 165] on span "Diagnostic Test Summary" at bounding box center [643, 164] width 140 height 13
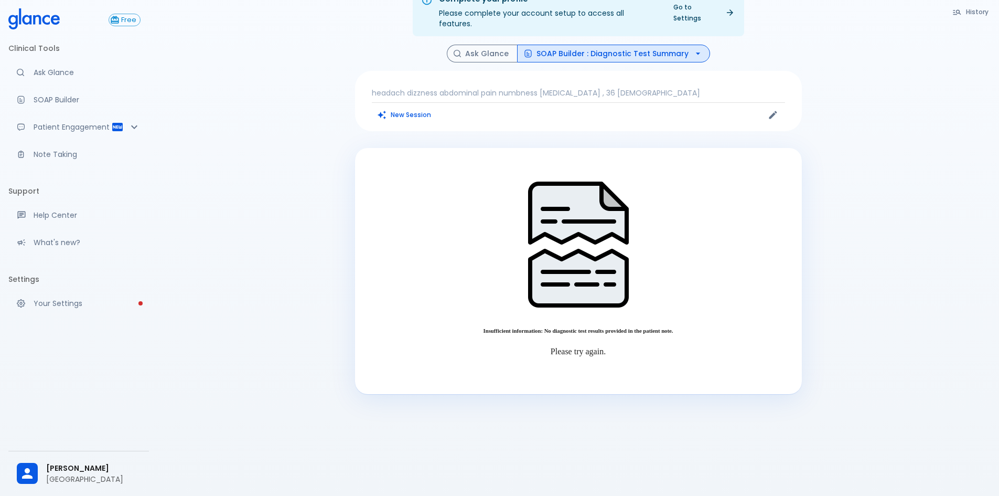
click at [597, 45] on button "SOAP Builder : Diagnostic Test Summary" at bounding box center [613, 54] width 193 height 18
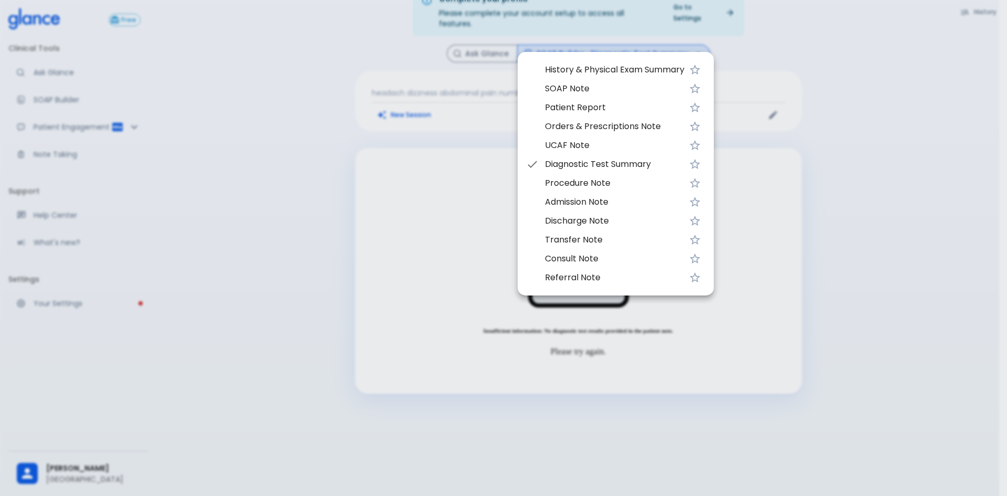
click at [586, 186] on span "Procedure Note" at bounding box center [615, 183] width 140 height 13
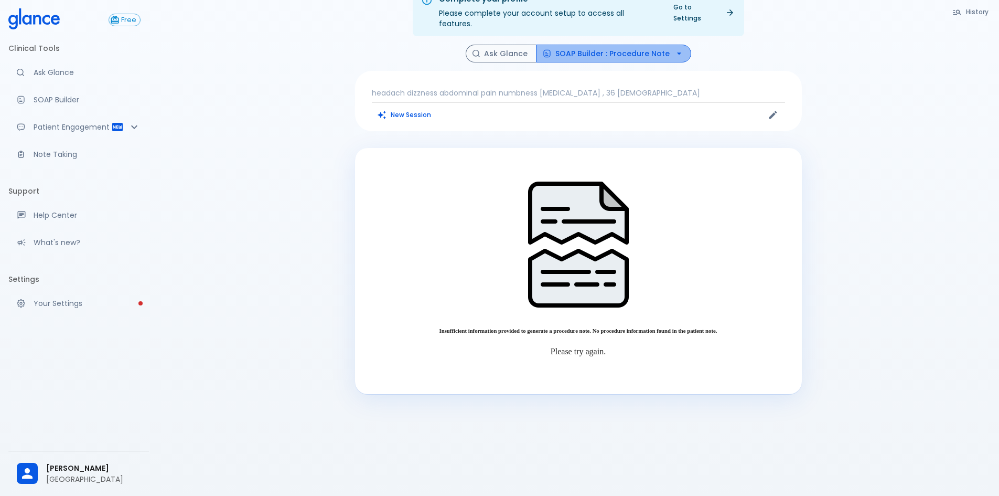
click at [623, 47] on button "SOAP Builder : Procedure Note" at bounding box center [613, 54] width 155 height 18
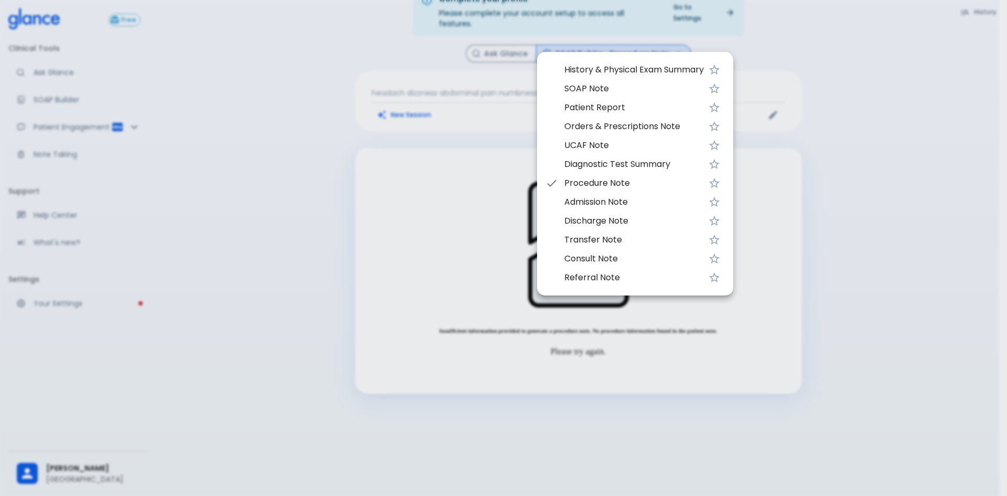
click at [592, 202] on span "Admission Note" at bounding box center [634, 202] width 140 height 13
